Goal: Information Seeking & Learning: Learn about a topic

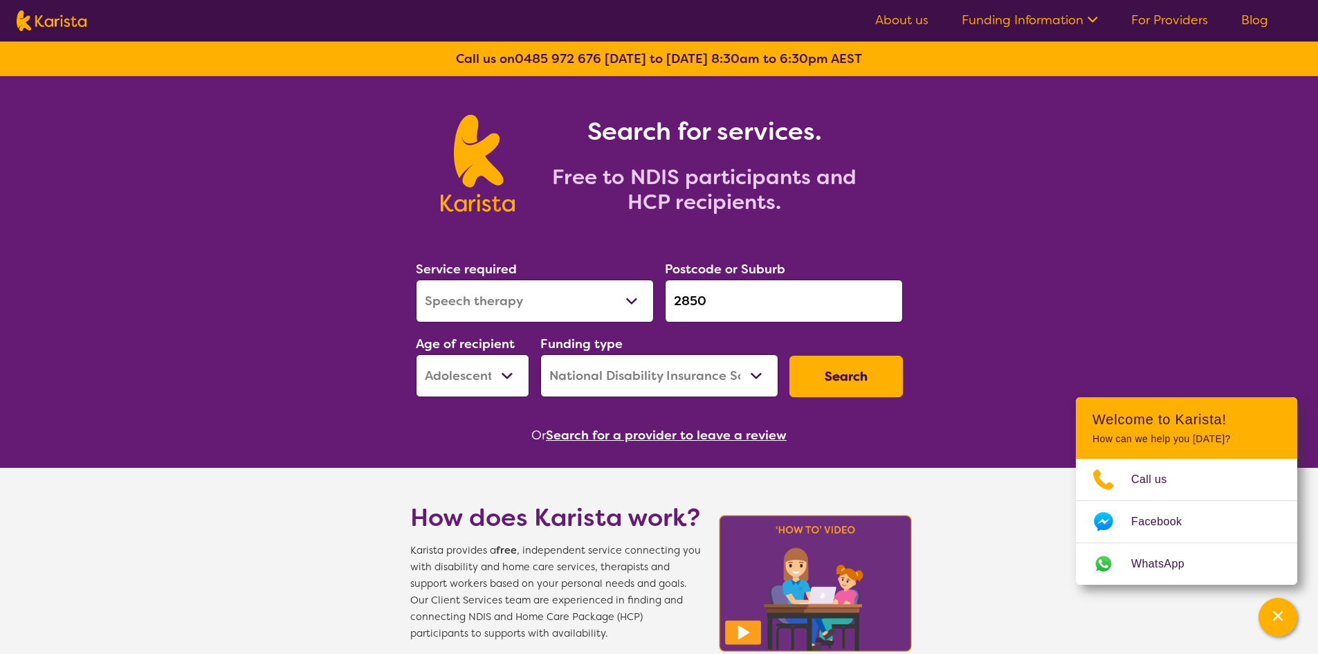
select select "Speech therapy"
select select "AS"
select select "NDIS"
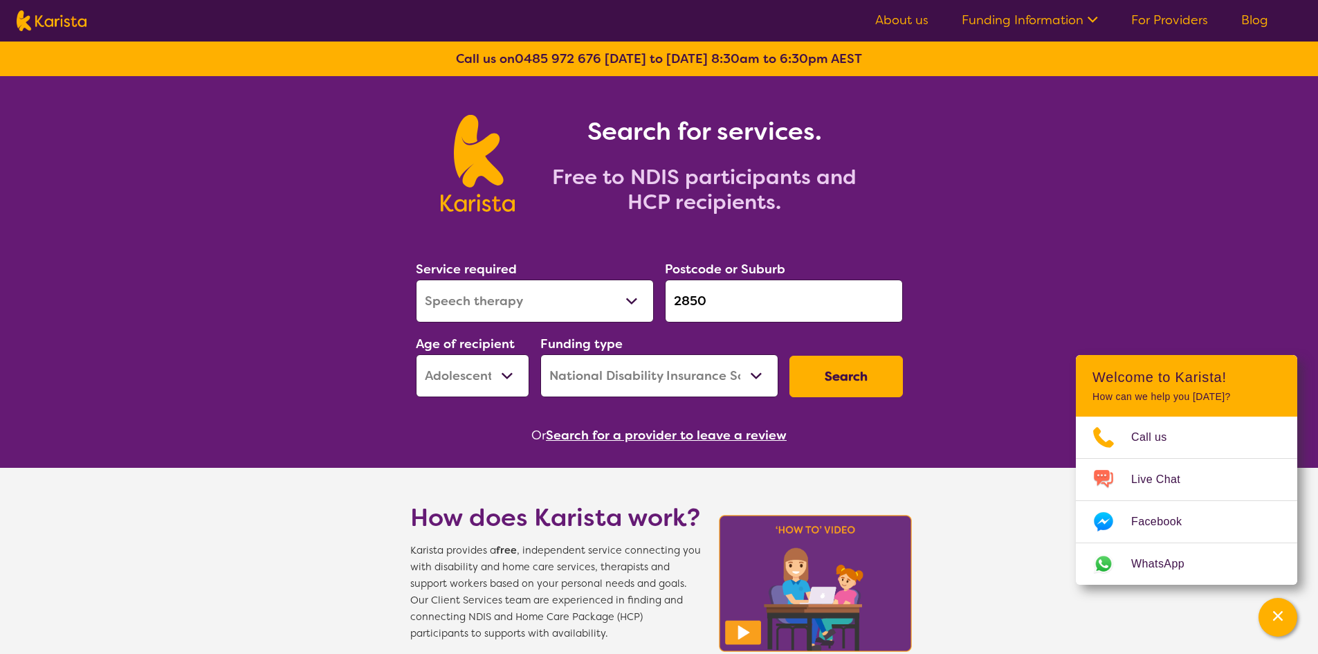
click at [826, 299] on input "2850" at bounding box center [784, 301] width 238 height 43
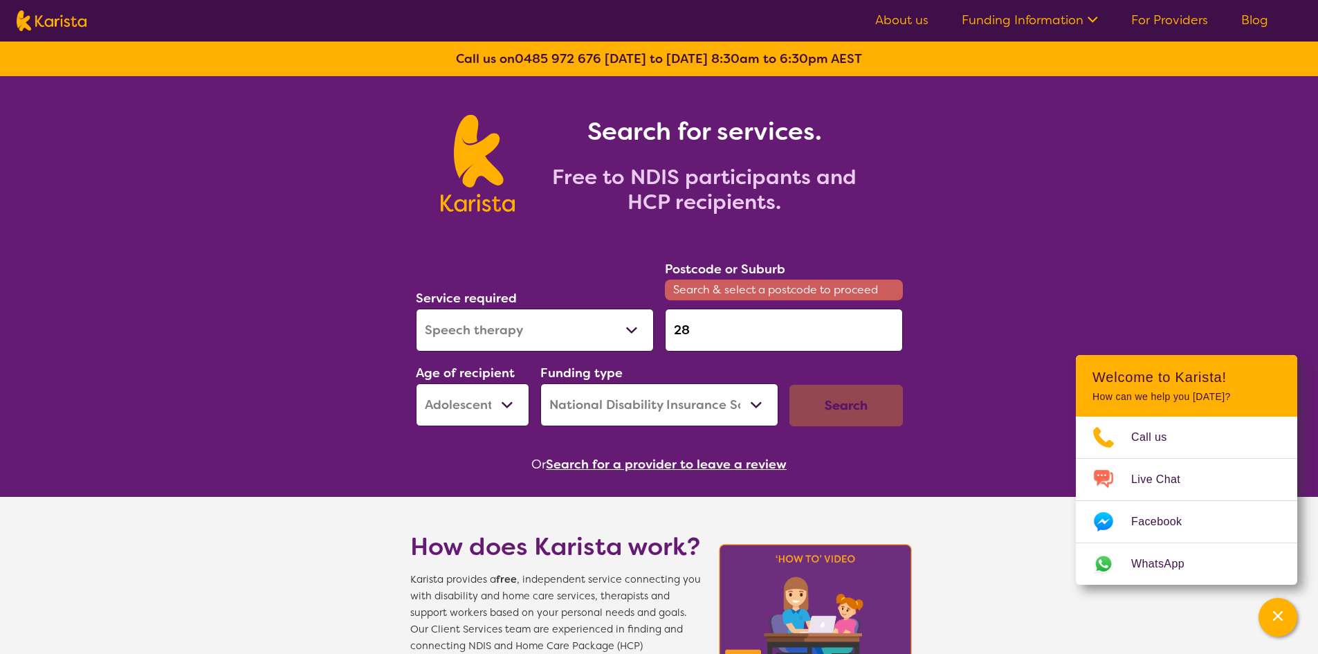
type input "2"
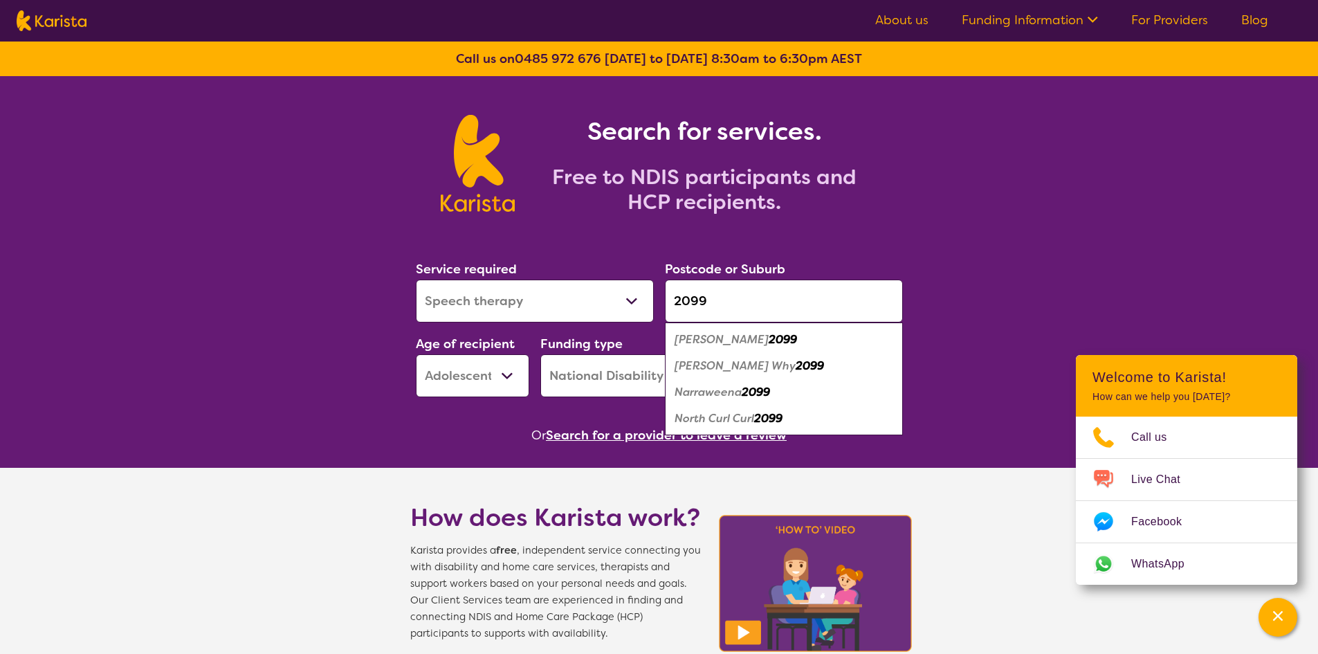
type input "2099"
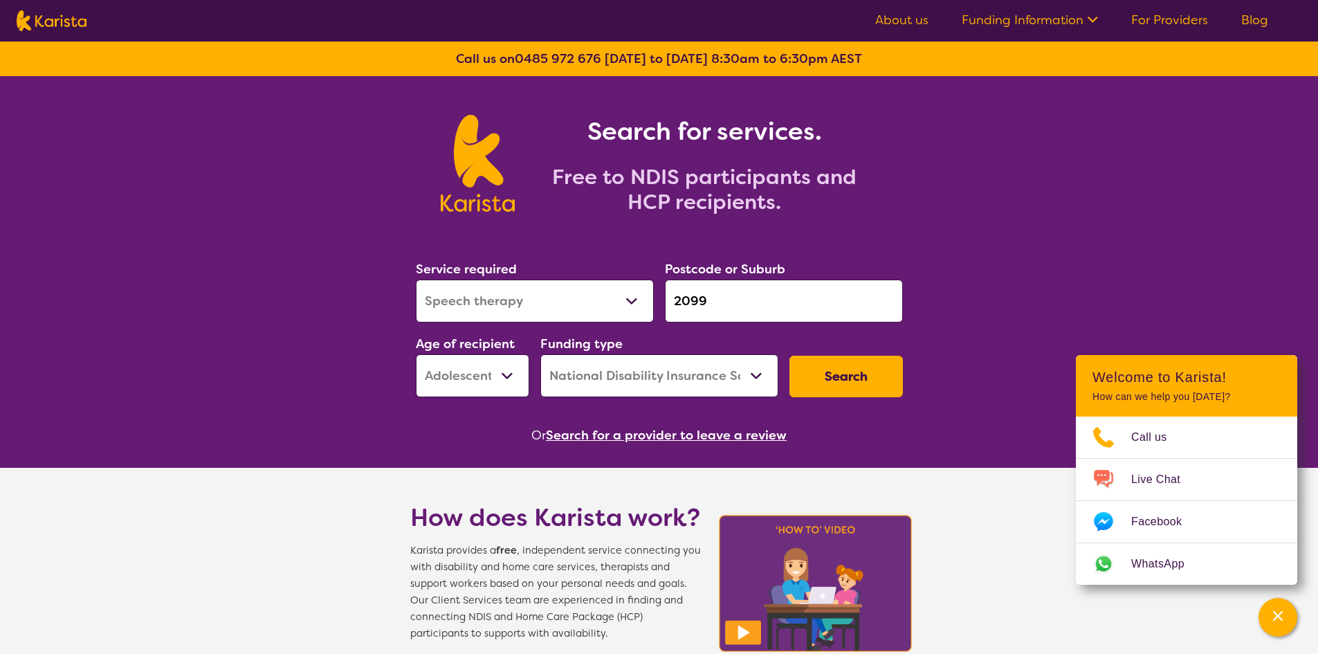
click at [495, 363] on select "Early Childhood - 0 to 9 Child - 10 to 11 Adolescent - 12 to 17 Adult - 18 to 6…" at bounding box center [472, 375] width 113 height 43
click at [592, 311] on select "Allied Health Assistant Assessment ([MEDICAL_DATA] or [MEDICAL_DATA]) Behaviour…" at bounding box center [535, 301] width 238 height 43
select select "[MEDICAL_DATA]"
click at [416, 280] on select "Allied Health Assistant Assessment ([MEDICAL_DATA] or [MEDICAL_DATA]) Behaviour…" at bounding box center [535, 301] width 238 height 43
click at [869, 379] on button "Search" at bounding box center [846, 377] width 113 height 42
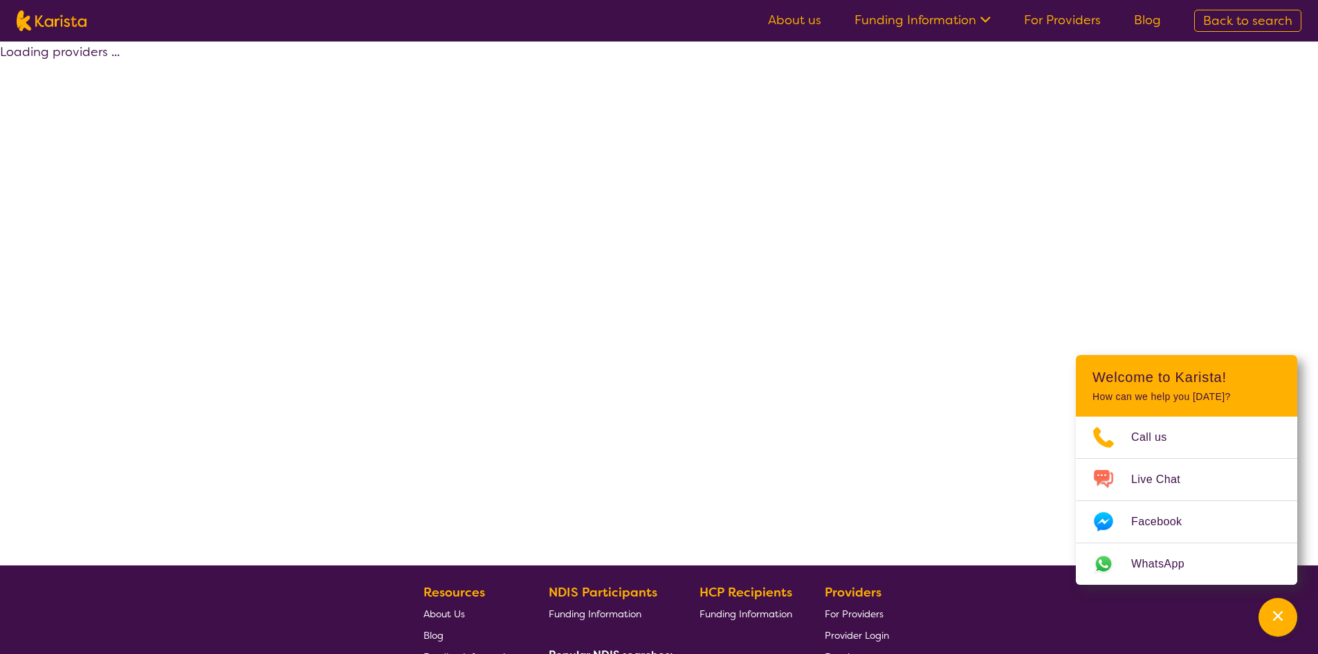
select select "by_score"
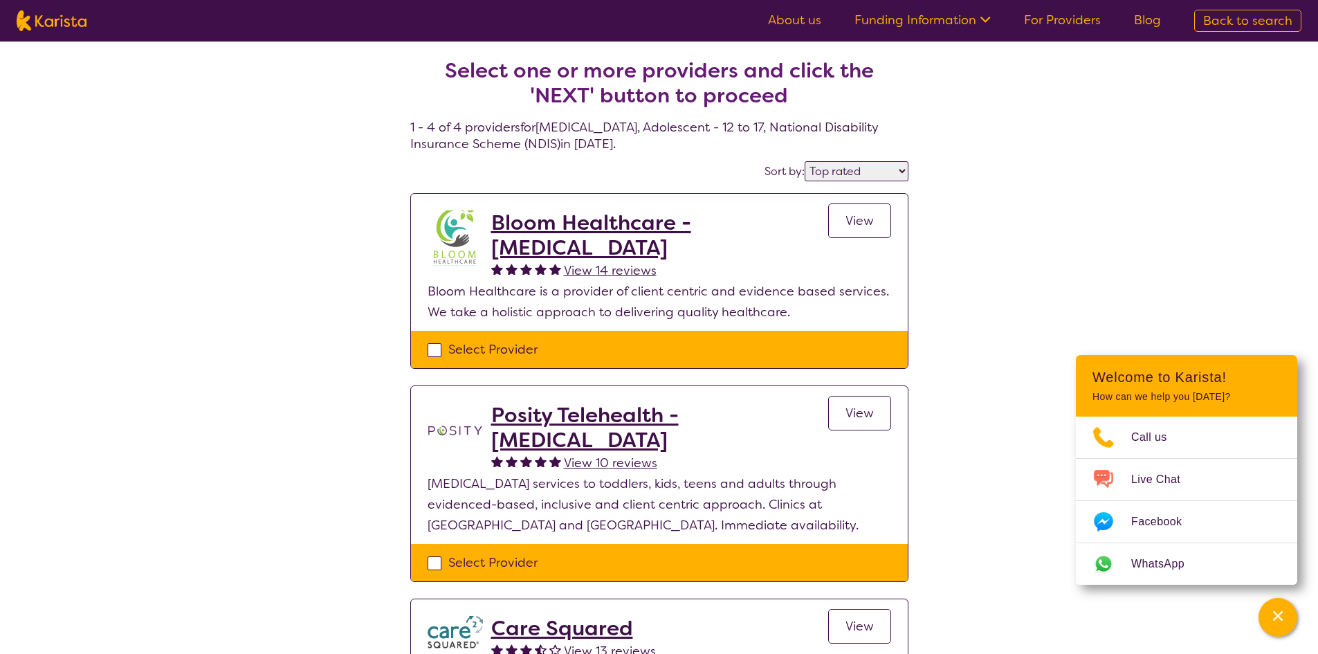
click at [544, 239] on h2 "Bloom Healthcare - [MEDICAL_DATA]" at bounding box center [659, 235] width 337 height 50
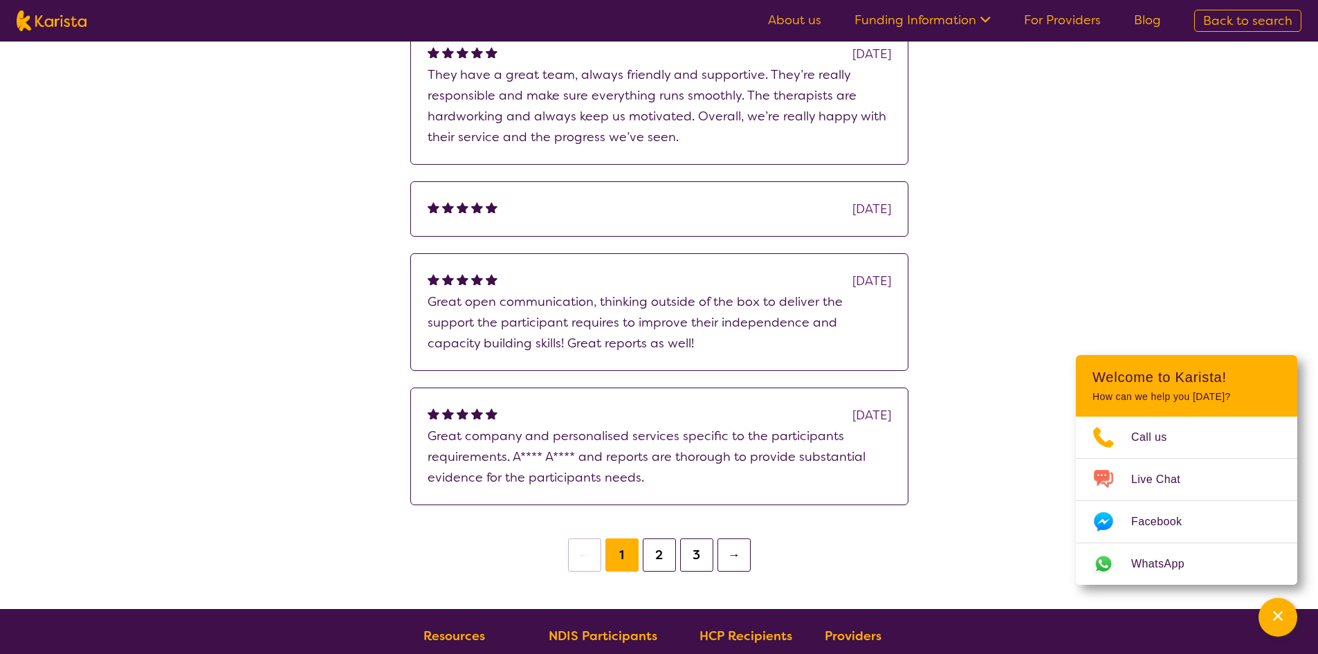
scroll to position [900, 0]
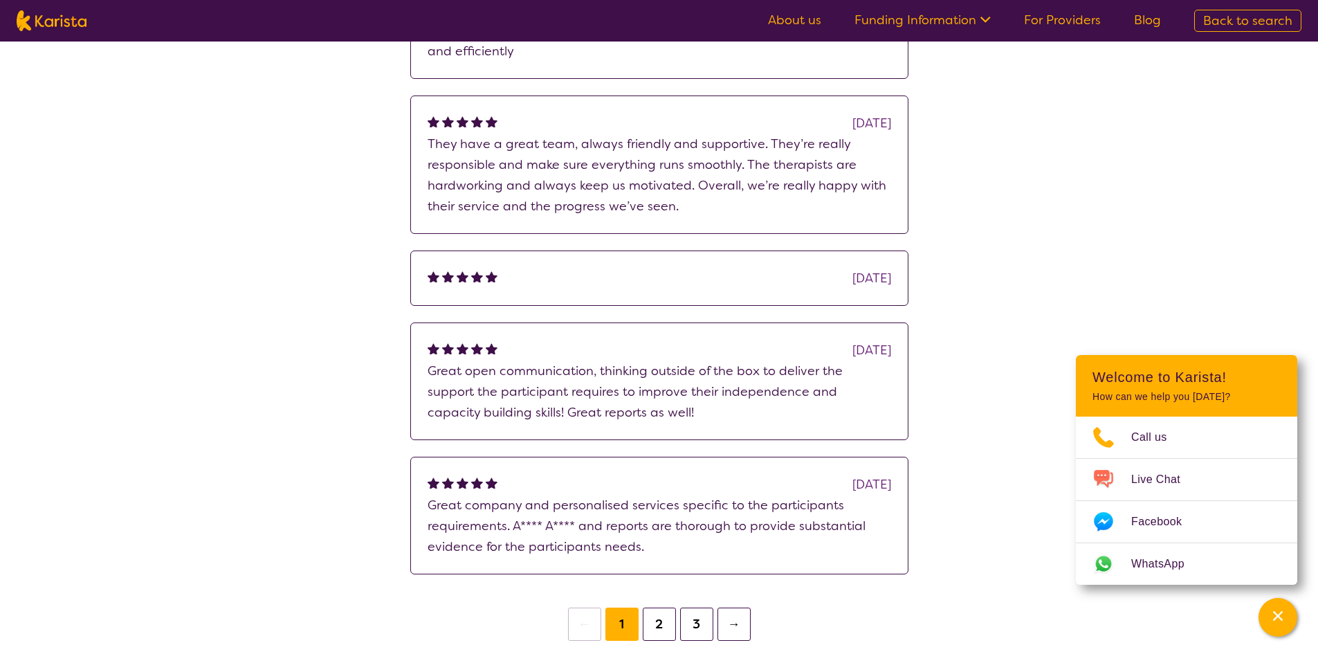
select select "[MEDICAL_DATA]"
select select "AS"
select select "NDIS"
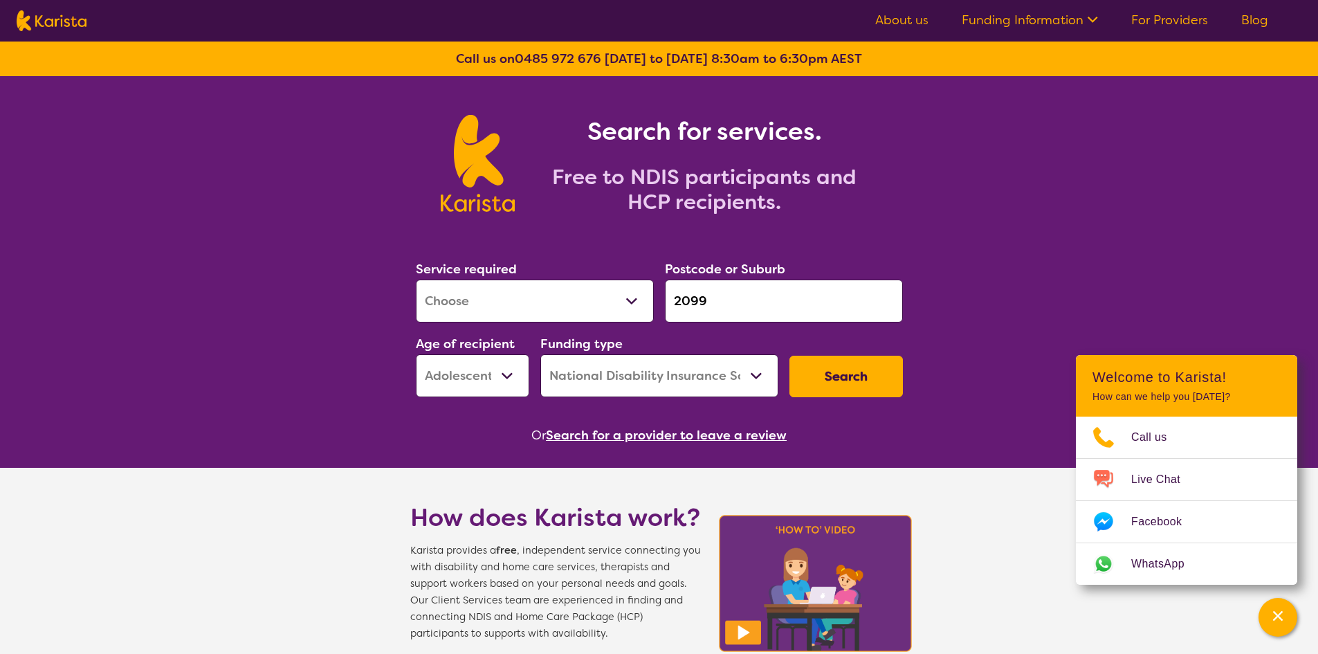
click at [848, 394] on button "Search" at bounding box center [846, 377] width 113 height 42
select select "by_score"
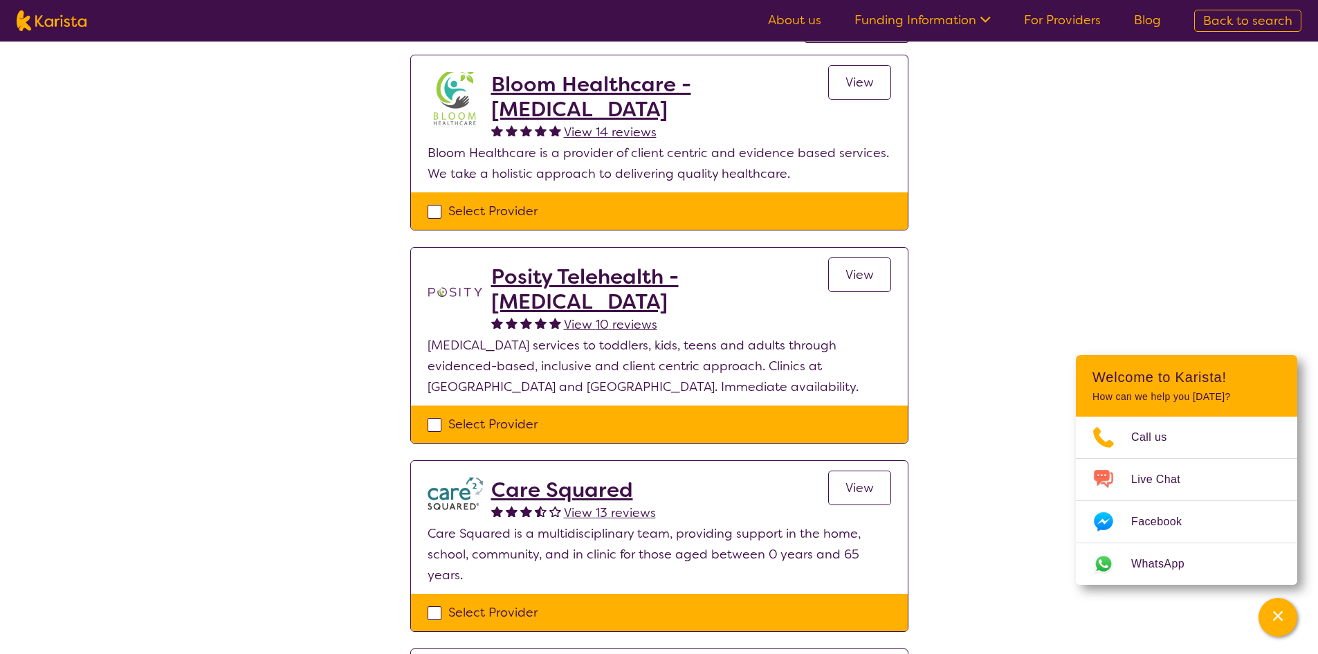
scroll to position [208, 0]
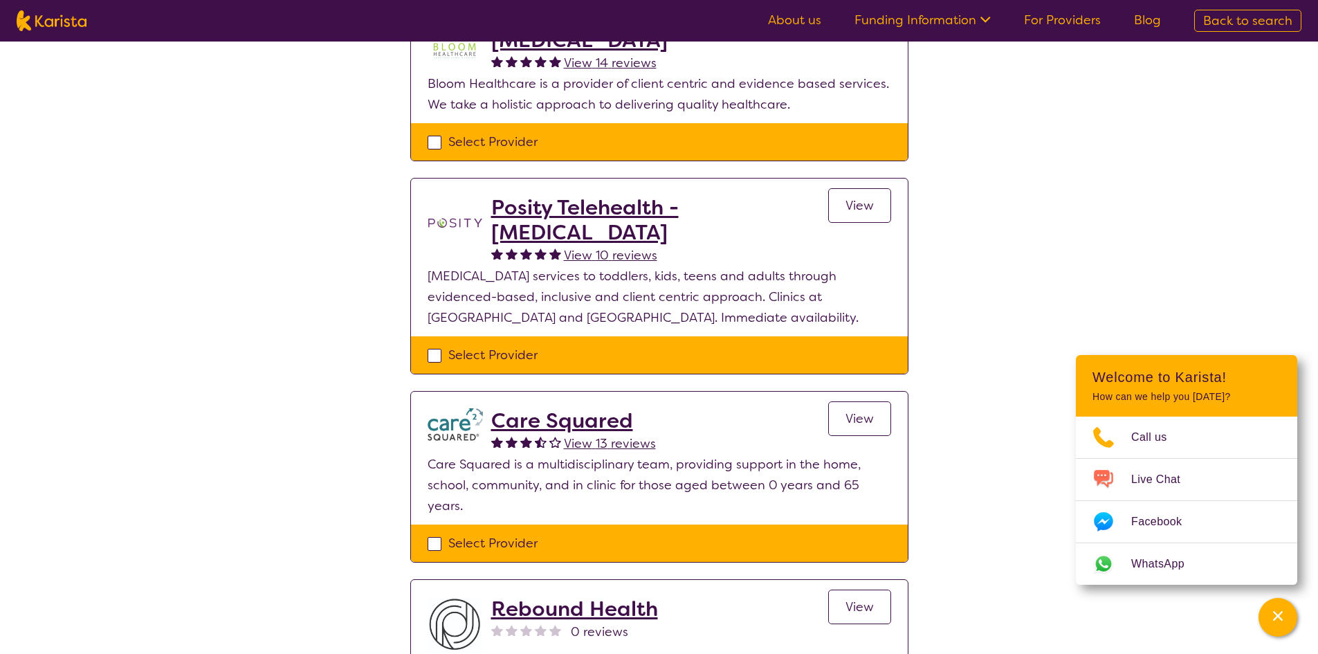
click at [527, 415] on h2 "Care Squared" at bounding box center [573, 420] width 165 height 25
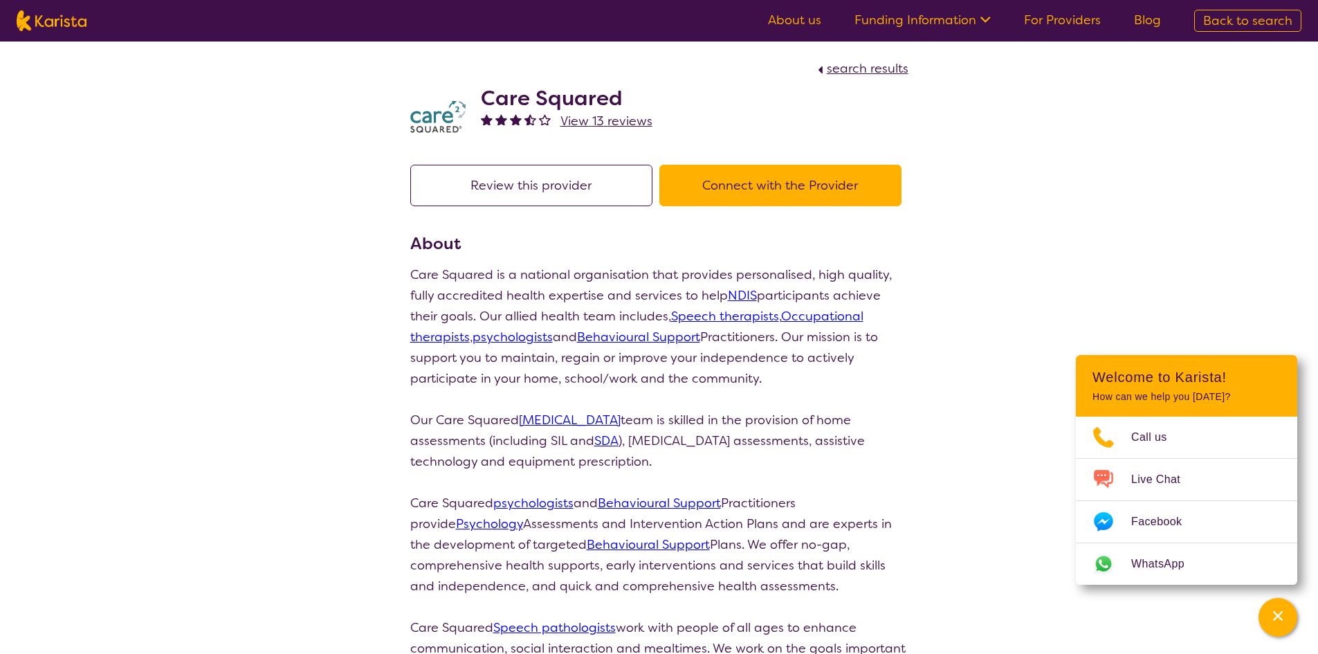
select select "by_score"
